Goal: Information Seeking & Learning: Understand process/instructions

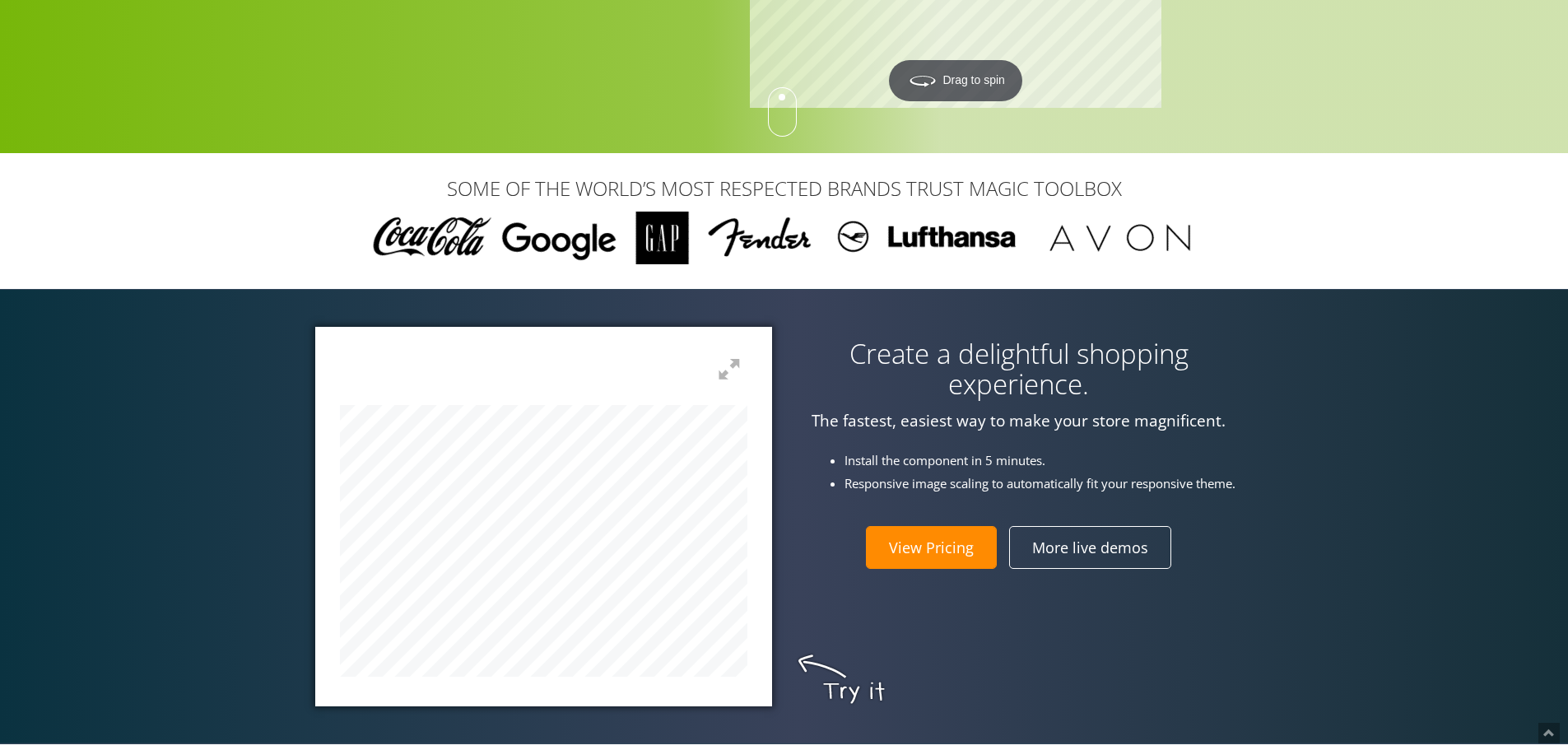
scroll to position [412, 0]
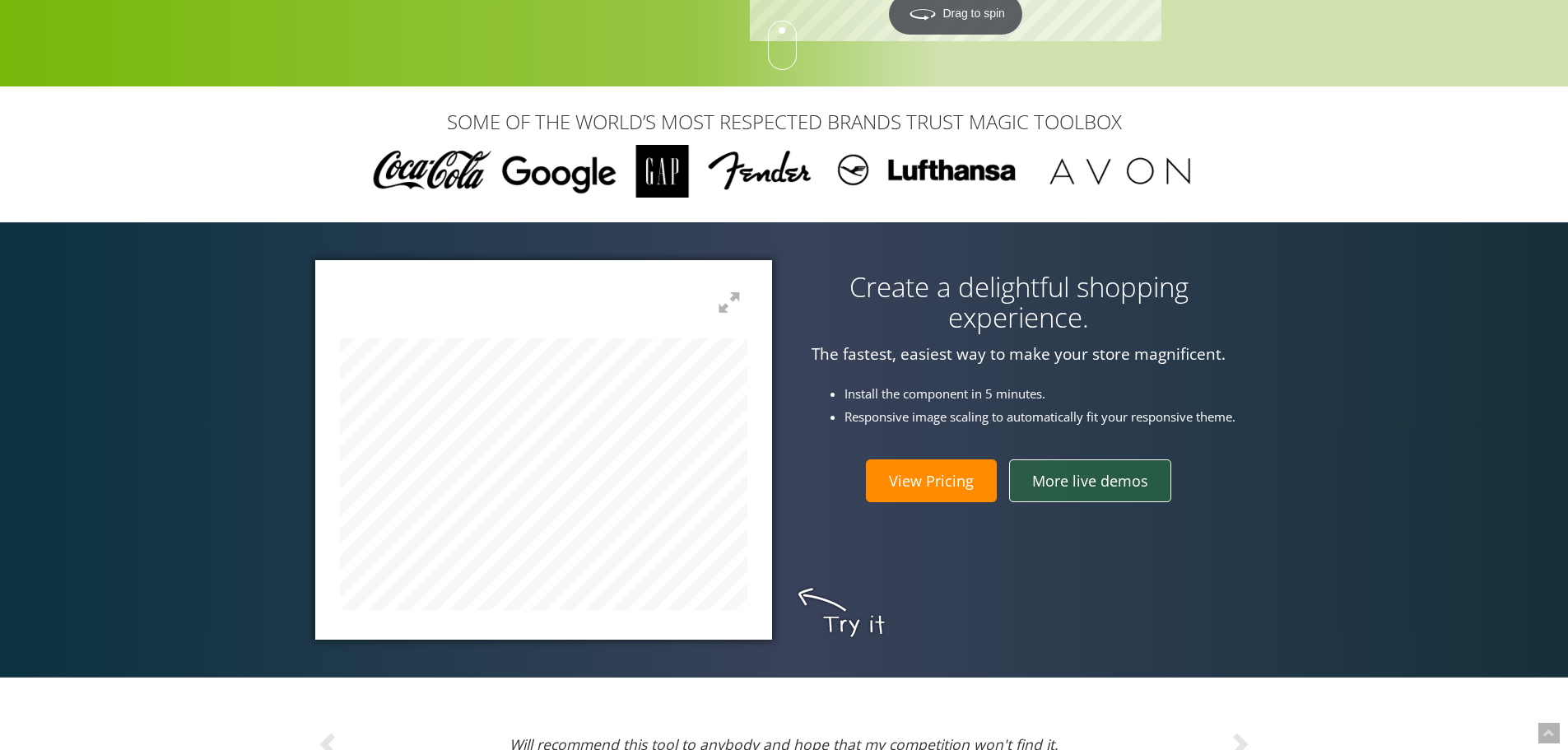
click at [1103, 488] on link "More live demos" at bounding box center [1091, 481] width 162 height 43
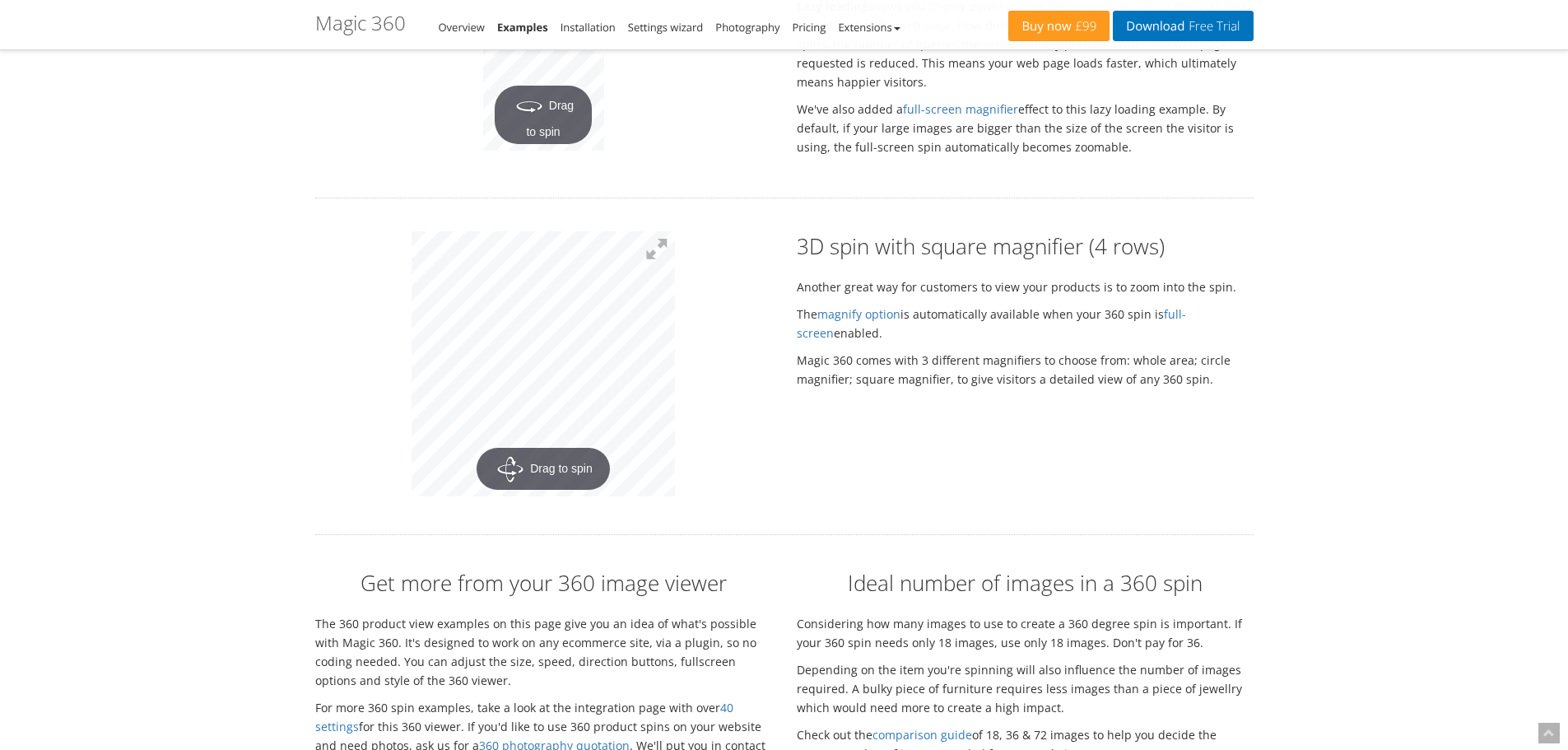
scroll to position [3211, 0]
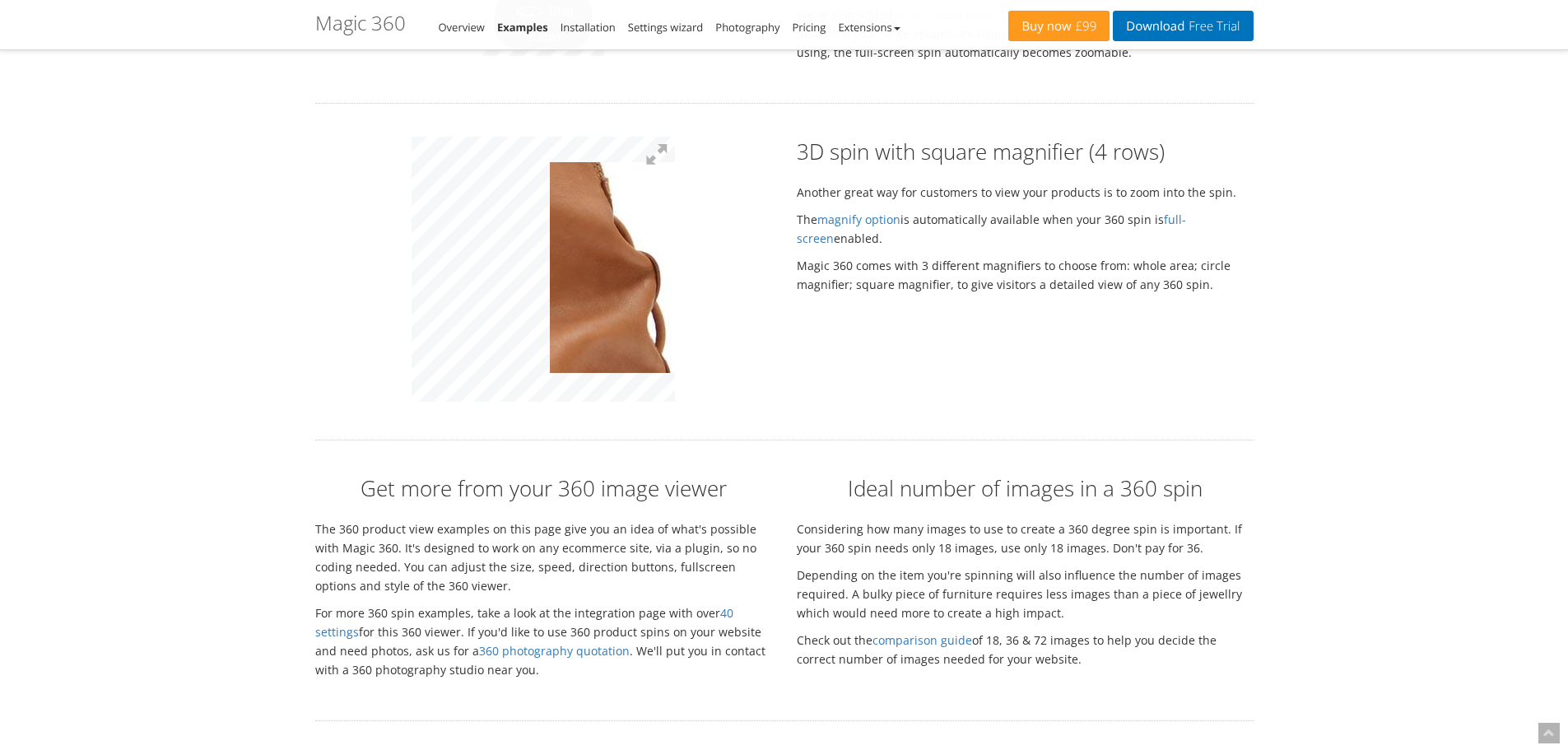
click at [1147, 357] on div "3D spin with square magnifier (4 rows) Another great way for customers to view …" at bounding box center [784, 271] width 963 height 270
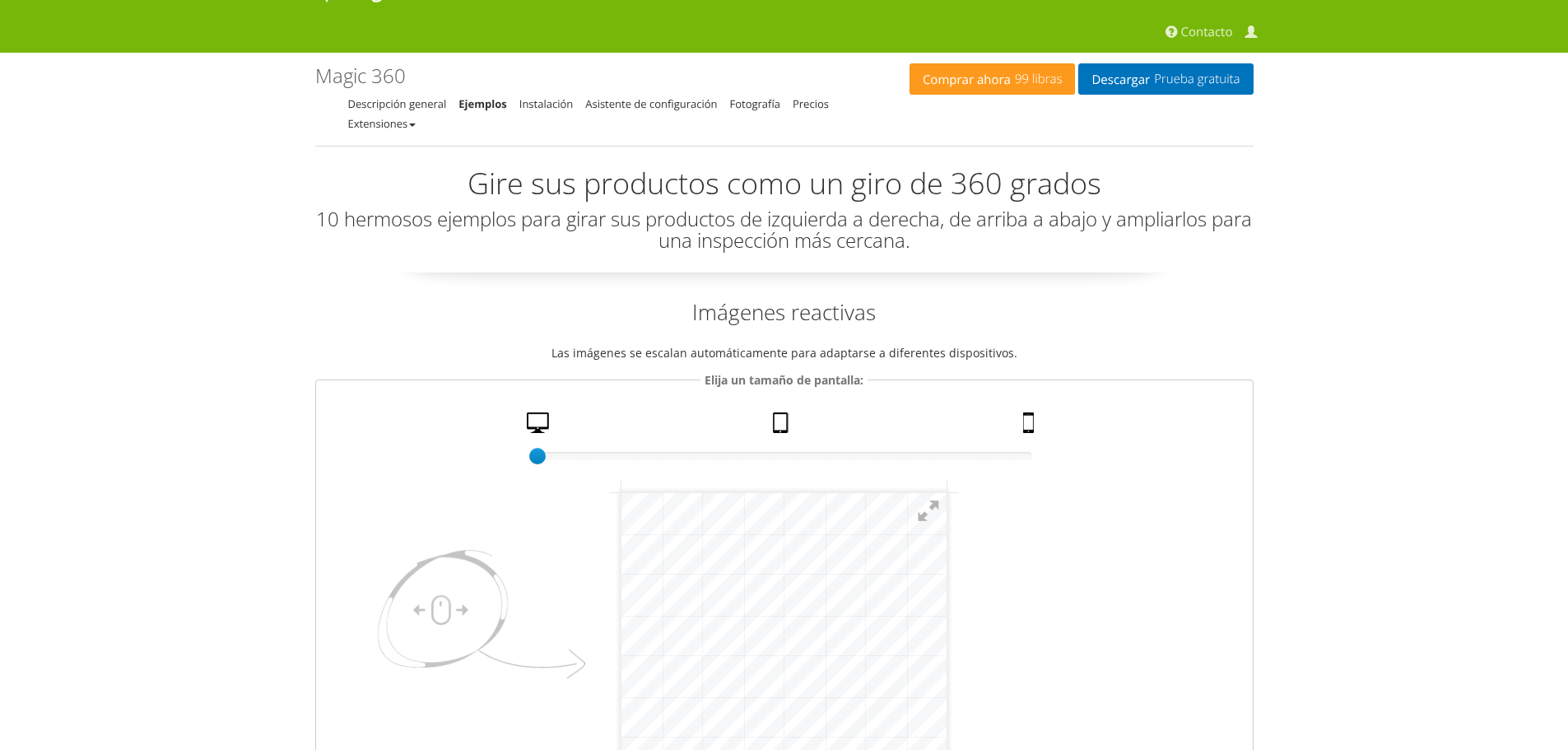
scroll to position [0, 0]
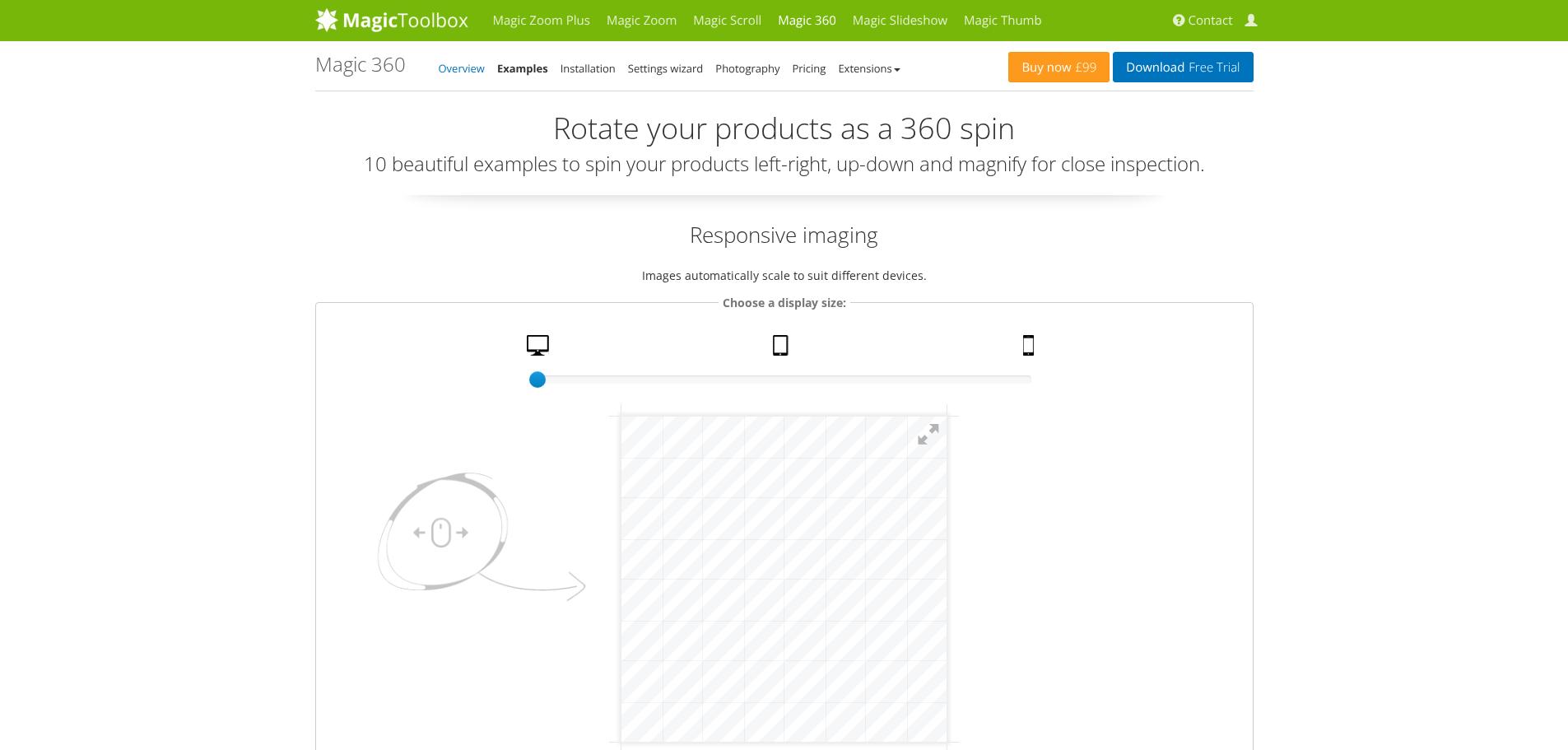
click at [469, 69] on link "Overview" at bounding box center [462, 68] width 46 height 15
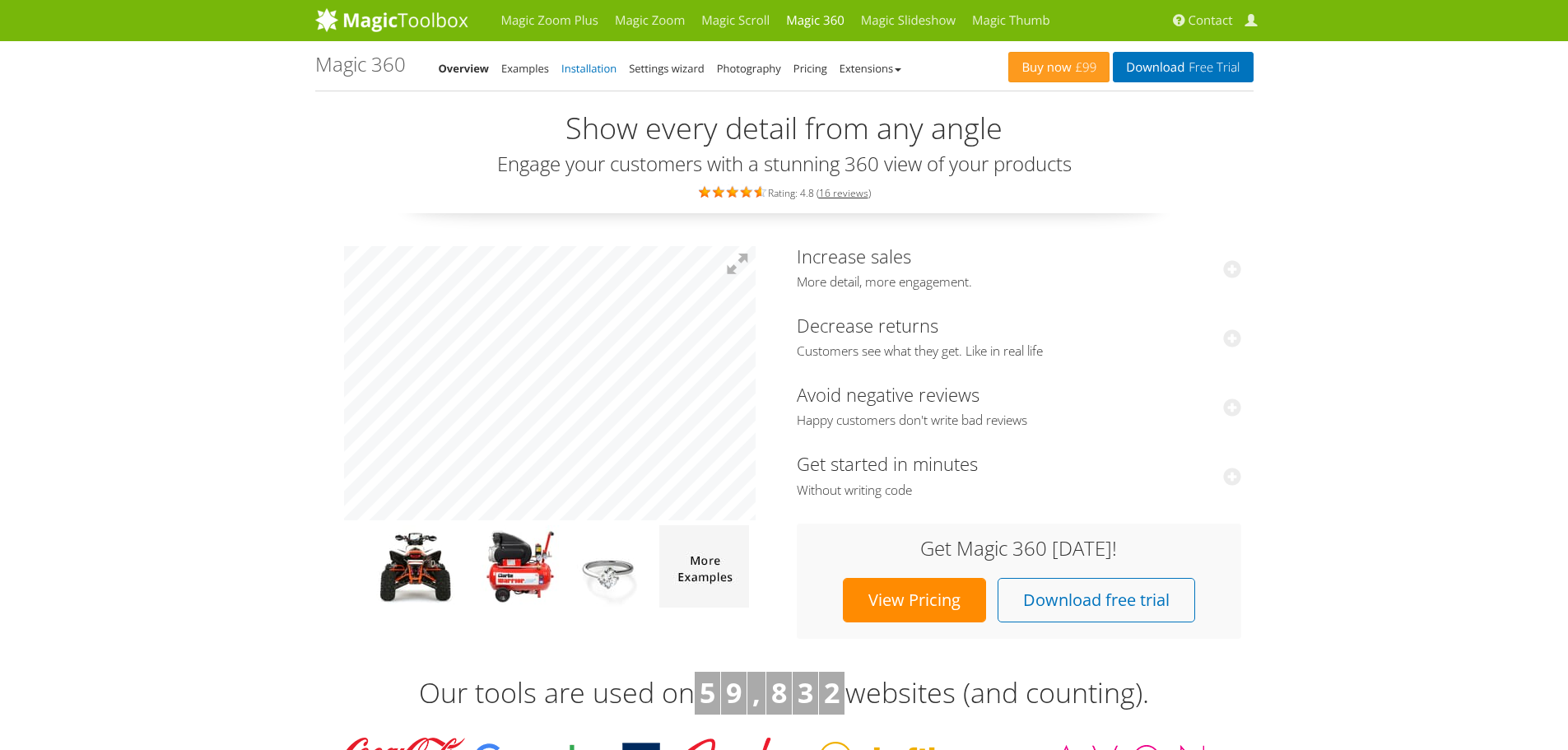
click at [587, 70] on link "Installation" at bounding box center [589, 68] width 55 height 15
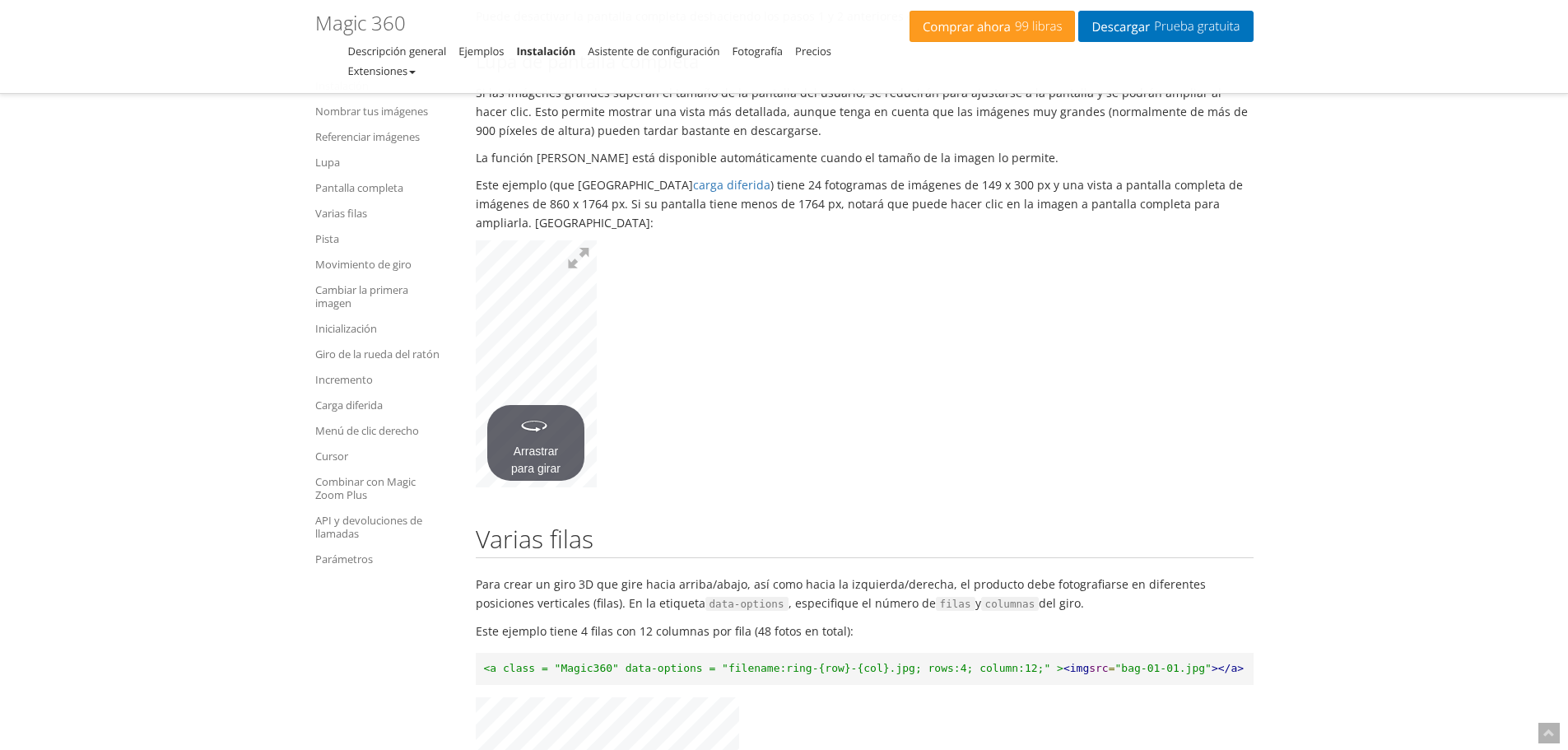
scroll to position [4754, 0]
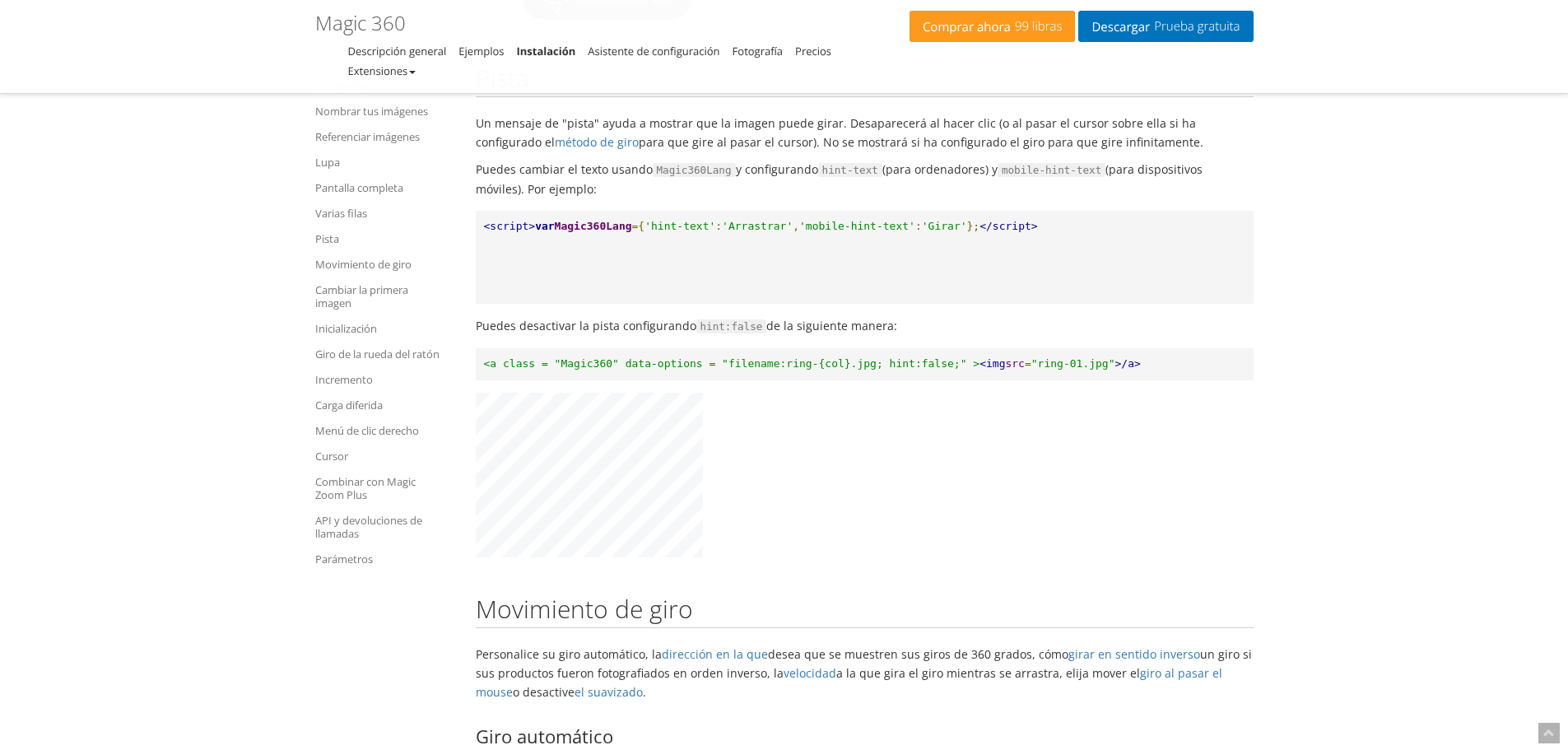
scroll to position [6154, 0]
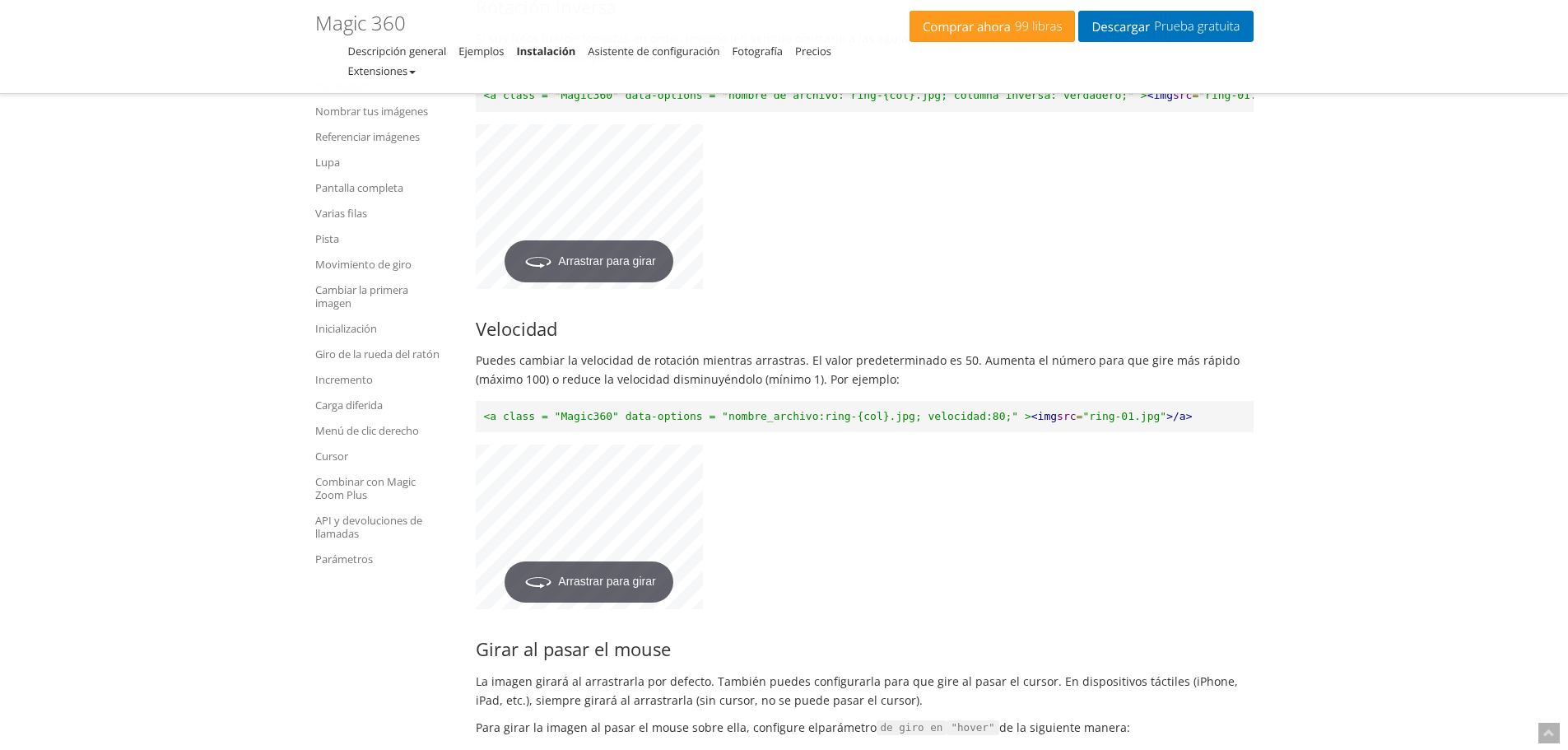
scroll to position [9529, 0]
